Goal: Transaction & Acquisition: Book appointment/travel/reservation

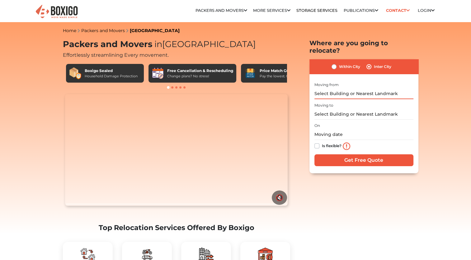
click at [354, 88] on input "text" at bounding box center [364, 93] width 99 height 11
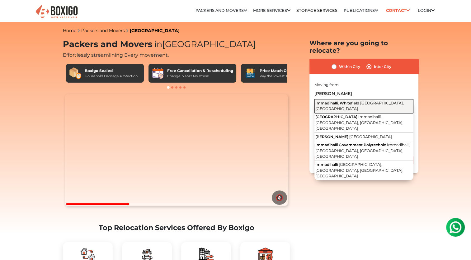
click at [365, 101] on span "Bengaluru, Karnataka" at bounding box center [360, 106] width 88 height 11
type input "Immadihalli, Whitefield, Bengaluru, Karnataka"
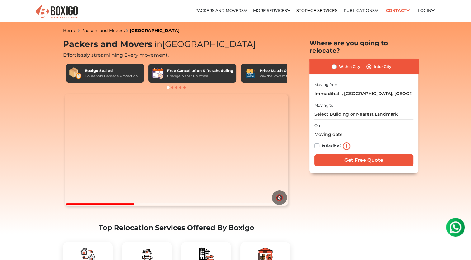
click at [351, 101] on div "Moving to" at bounding box center [364, 110] width 99 height 18
click at [344, 109] on input "text" at bounding box center [364, 114] width 99 height 11
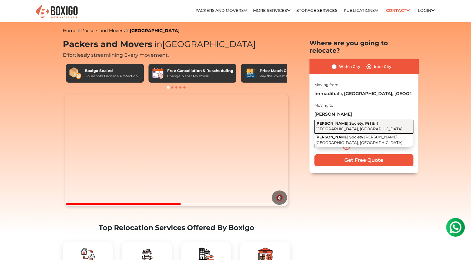
click at [362, 126] on span "Greater Noida, Uttar Pradesh" at bounding box center [359, 128] width 87 height 5
type input "GAIL Society, Pi I & II, Greater Noida, Uttar Pradesh"
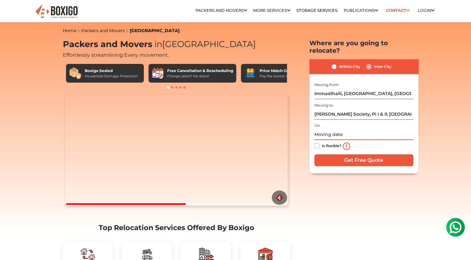
click at [348, 129] on input "text" at bounding box center [364, 134] width 99 height 11
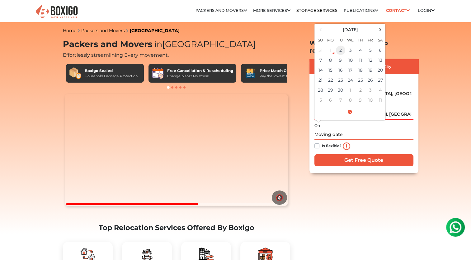
click at [339, 45] on td "2" at bounding box center [341, 50] width 10 height 10
type input "09/02/2025 12:53 PM"
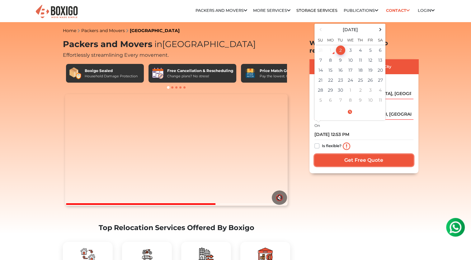
click at [349, 154] on input "Get Free Quote" at bounding box center [364, 160] width 99 height 12
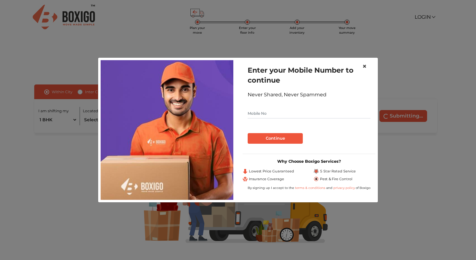
click at [367, 65] on button "×" at bounding box center [364, 66] width 14 height 17
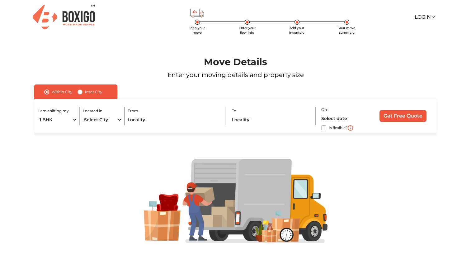
click at [85, 91] on label "Inter City" at bounding box center [93, 91] width 17 height 7
click at [78, 91] on input "Inter City" at bounding box center [80, 91] width 5 height 6
radio input "true"
click at [82, 121] on select "1 BHK 2 BHK 3 BHK 3 + BHK FEW ITEMS" at bounding box center [63, 119] width 50 height 11
select select "FEW ITEMS"
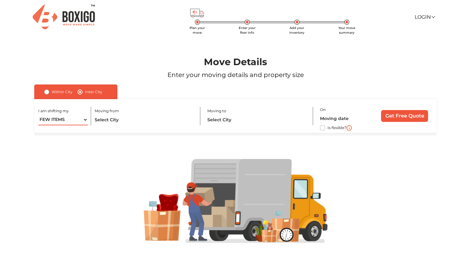
click at [38, 114] on select "1 BHK 2 BHK 3 BHK 3 + BHK FEW ITEMS" at bounding box center [63, 119] width 50 height 11
click at [112, 126] on div "I am shifting my 1 BHK 2 BHK 3 BHK 3 + BHK FEW ITEMS Moving from Moving to On I…" at bounding box center [235, 116] width 403 height 34
click at [118, 121] on input "text" at bounding box center [145, 119] width 100 height 11
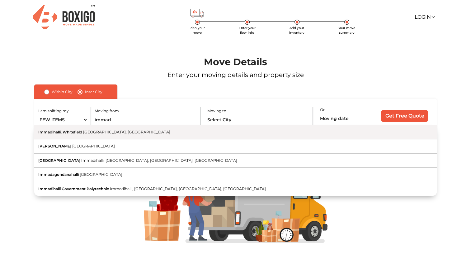
click at [120, 132] on span "Bengaluru, Karnataka" at bounding box center [126, 132] width 87 height 5
type input "Immadihalli, Whitefield, Bengaluru, Karnataka"
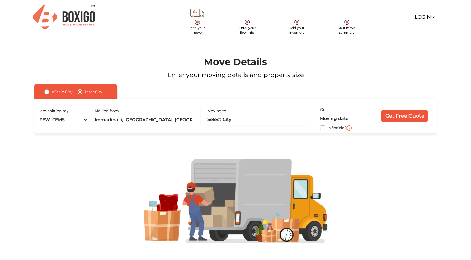
click at [229, 123] on input "text" at bounding box center [257, 119] width 100 height 11
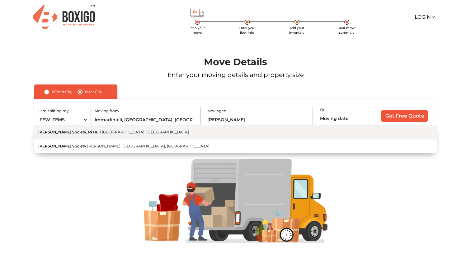
click at [187, 131] on button "GAIL Society, Pi I & II Greater Noida, Uttar Pradesh" at bounding box center [235, 132] width 403 height 14
type input "GAIL Society, Pi I & II, Greater Noida, Uttar Pradesh"
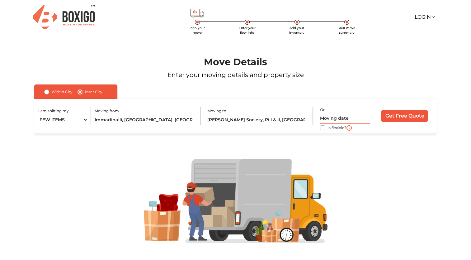
click at [357, 120] on input "text" at bounding box center [345, 118] width 50 height 11
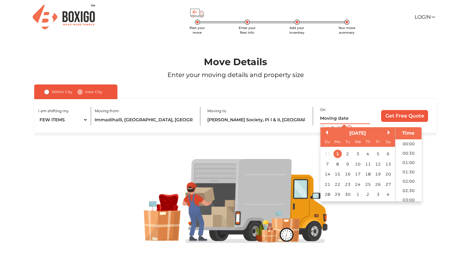
scroll to position [207, 0]
click at [350, 155] on div "2" at bounding box center [348, 154] width 8 height 8
click at [407, 150] on li "11:30" at bounding box center [409, 151] width 26 height 9
type input "02/09/2025 11:30 AM"
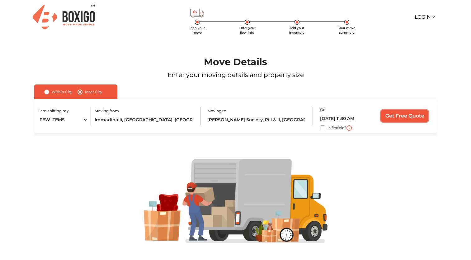
click at [412, 120] on input "Get Free Quote" at bounding box center [404, 116] width 47 height 12
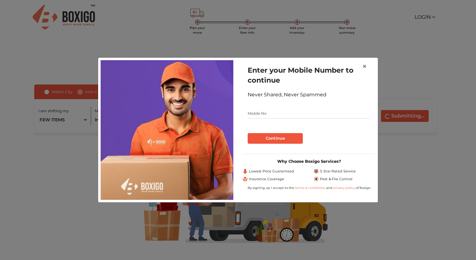
click at [307, 114] on input "text" at bounding box center [309, 113] width 123 height 10
type input "9591875586"
click at [280, 138] on button "Continue" at bounding box center [275, 138] width 55 height 11
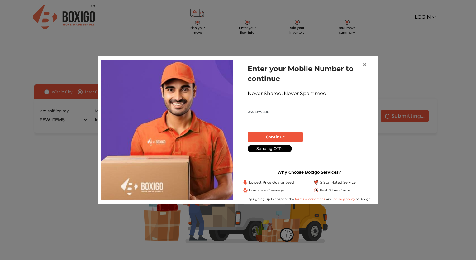
click at [293, 111] on input "9591875586" at bounding box center [309, 112] width 123 height 10
click at [288, 132] on button "Continue" at bounding box center [275, 137] width 55 height 11
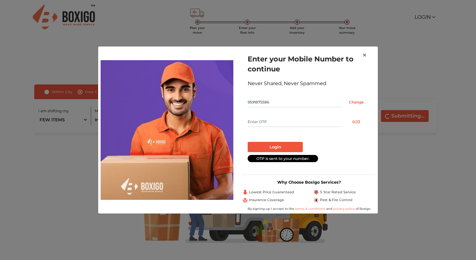
click at [298, 118] on input "text" at bounding box center [295, 122] width 94 height 10
type input "2032"
click at [289, 150] on button "Login" at bounding box center [275, 147] width 55 height 11
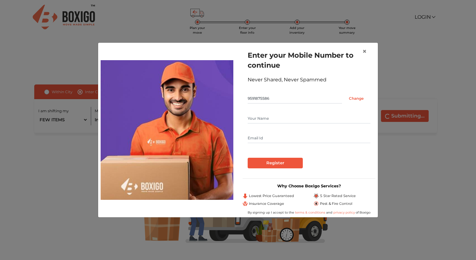
click at [266, 113] on form "Enter your Mobile Number to continue Never Shared, Never Spammed 9591875586 Cha…" at bounding box center [309, 109] width 123 height 118
click at [268, 117] on input "text" at bounding box center [309, 118] width 123 height 10
type input "vaibhav"
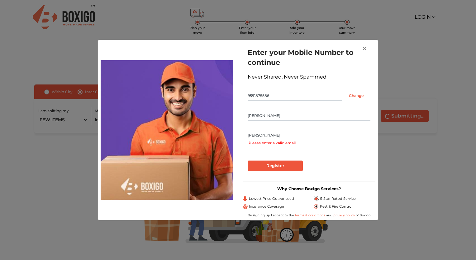
type input "vaibhavverycoool@gmail.com"
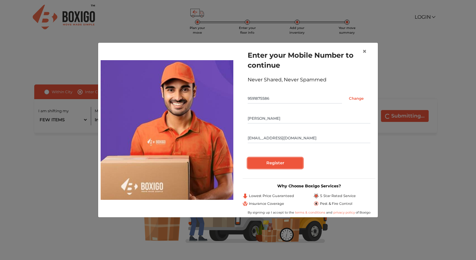
click at [299, 166] on input "Register" at bounding box center [275, 163] width 55 height 11
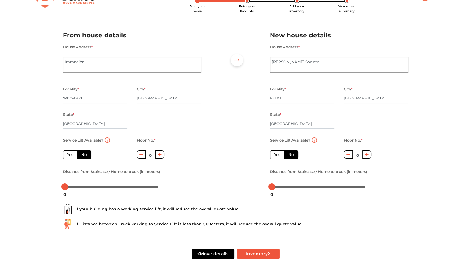
scroll to position [31, 0]
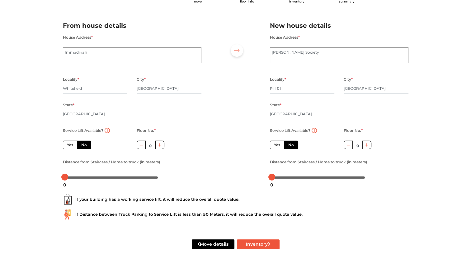
click at [160, 146] on icon "button" at bounding box center [159, 144] width 3 height 3
type input "1"
click at [368, 147] on icon "button" at bounding box center [366, 145] width 3 height 4
click at [352, 145] on button "button" at bounding box center [348, 145] width 9 height 8
type input "0"
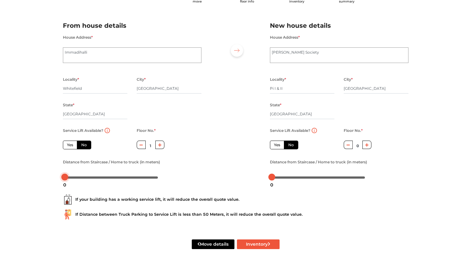
drag, startPoint x: 65, startPoint y: 178, endPoint x: 48, endPoint y: 188, distance: 20.2
click at [48, 188] on div "Plan your move Enter your floor info Add your inventory Your move summary My Mo…" at bounding box center [235, 116] width 471 height 295
drag, startPoint x: 67, startPoint y: 178, endPoint x: 67, endPoint y: 183, distance: 5.0
click at [67, 183] on body "Plan your move Enter your floor info Add your inventory Your move summary My Mo…" at bounding box center [235, 99] width 471 height 260
click at [255, 245] on button "Inventory" at bounding box center [258, 244] width 43 height 10
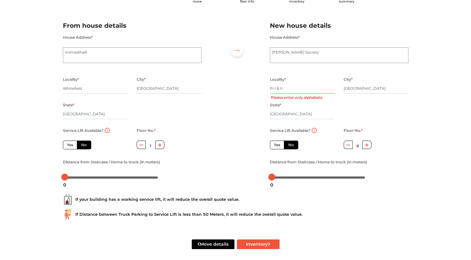
click at [290, 90] on input "Pi I & II" at bounding box center [302, 88] width 65 height 10
click at [280, 89] on input "Pi I & II" at bounding box center [302, 88] width 65 height 10
radio input "true"
type input "Pi I II"
click at [259, 244] on button "Inventory" at bounding box center [258, 244] width 43 height 10
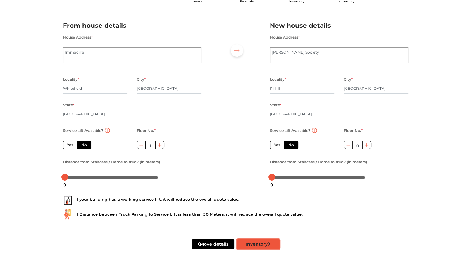
radio input "true"
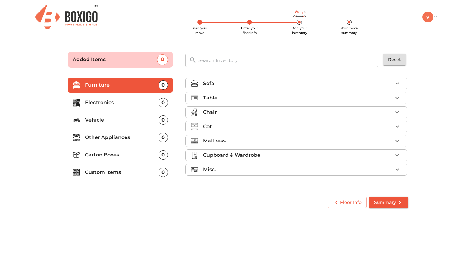
click at [249, 157] on p "Cupboard & Wardrobe" at bounding box center [231, 154] width 57 height 7
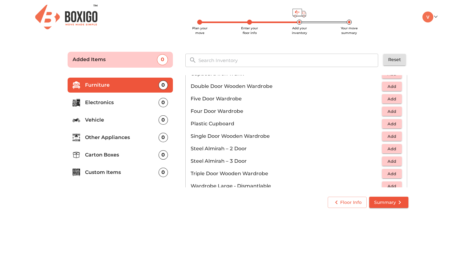
scroll to position [125, 0]
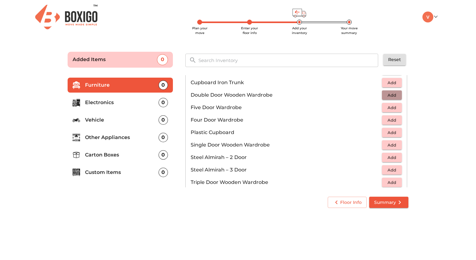
click at [388, 95] on span "Add" at bounding box center [392, 95] width 14 height 7
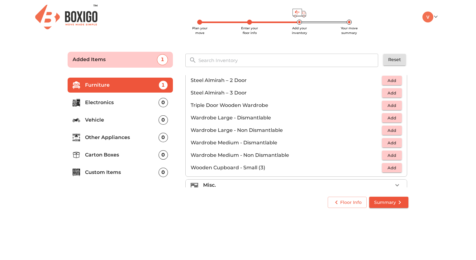
scroll to position [209, 0]
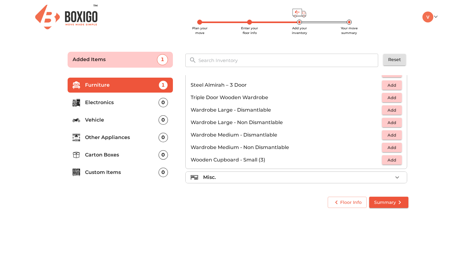
click at [399, 198] on icon "submit" at bounding box center [399, 201] width 7 height 7
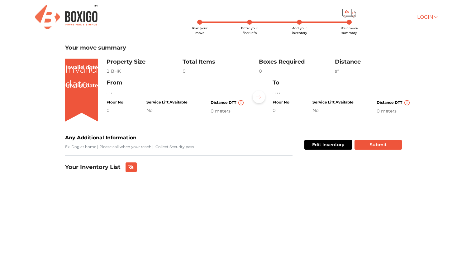
click at [426, 17] on link "Login" at bounding box center [427, 17] width 20 height 6
click at [330, 142] on button "Edit Inventory" at bounding box center [328, 145] width 48 height 10
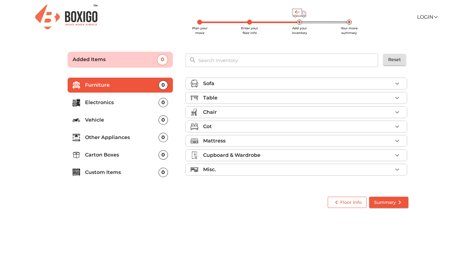
click at [350, 205] on span "Floor Info" at bounding box center [347, 202] width 29 height 8
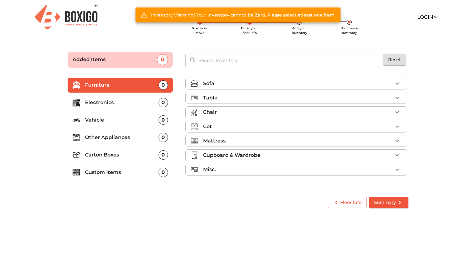
click at [369, 35] on li "Your move summary" at bounding box center [349, 30] width 50 height 9
